Goal: Task Accomplishment & Management: Manage account settings

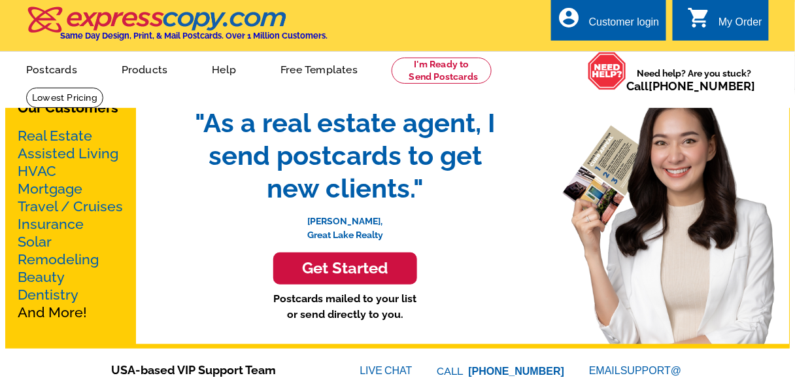
click at [609, 28] on div "Customer login" at bounding box center [624, 25] width 71 height 18
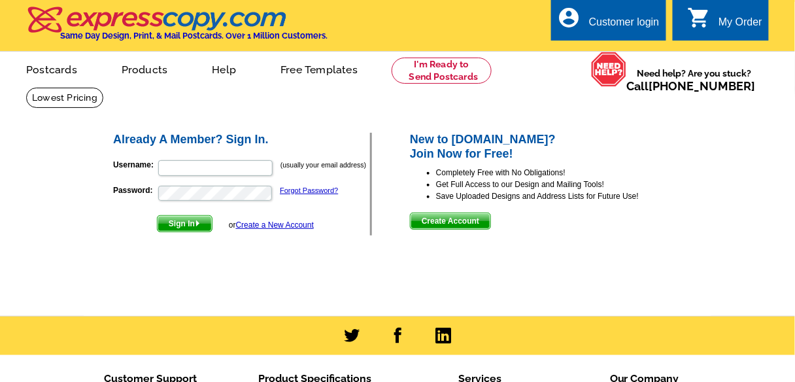
type input "info@propinvest-roi.com"
click at [193, 225] on span "Sign In" at bounding box center [185, 224] width 54 height 16
